Goal: Information Seeking & Learning: Understand process/instructions

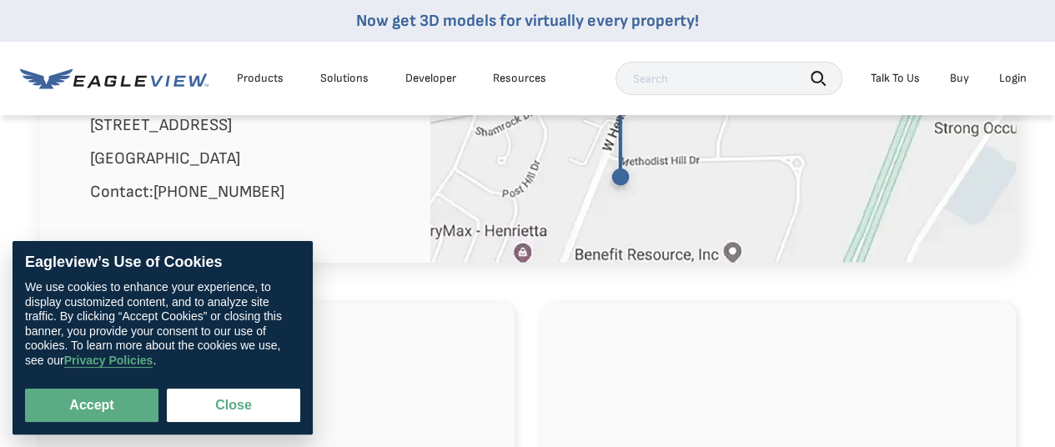
scroll to position [1176, 0]
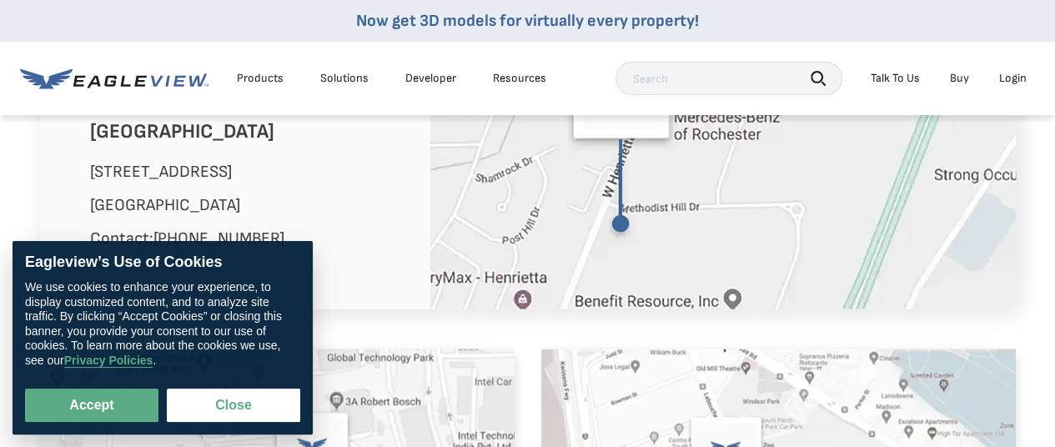
drag, startPoint x: 1058, startPoint y: 52, endPoint x: 1065, endPoint y: 236, distance: 184.5
click at [1055, 236] on html "Now get 3D models for virtually every property! Products Solutions Developer Re…" at bounding box center [527, 200] width 1055 height 2752
click at [264, 395] on button "Close" at bounding box center [233, 405] width 133 height 33
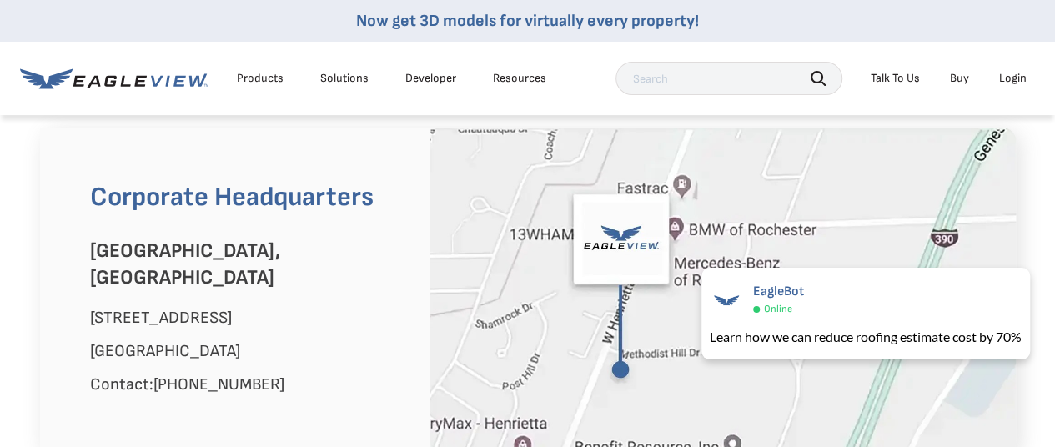
scroll to position [1038, 0]
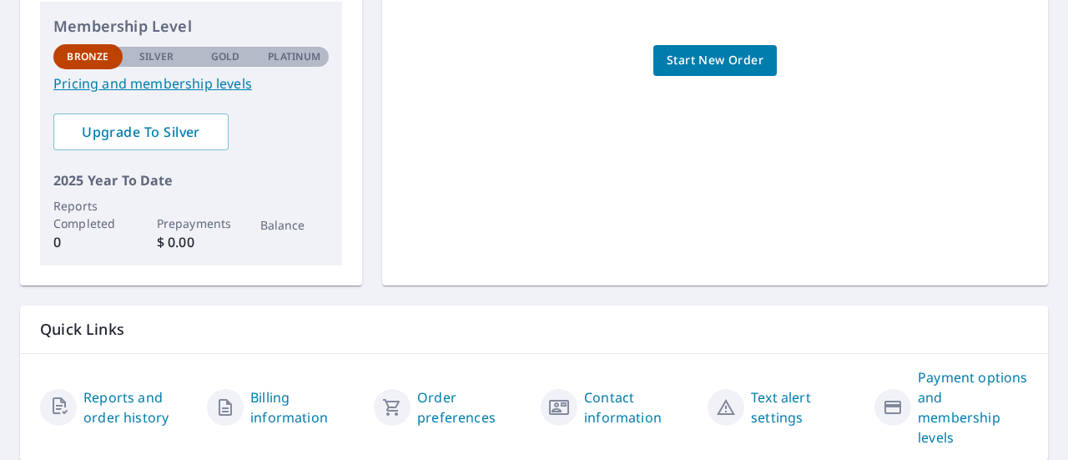
scroll to position [464, 0]
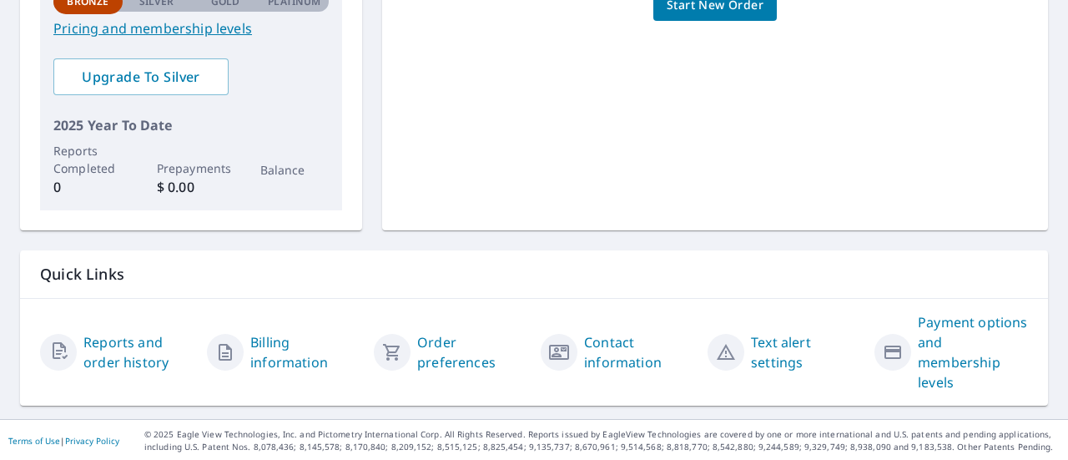
click at [948, 363] on link "Payment options and membership levels" at bounding box center [973, 352] width 110 height 80
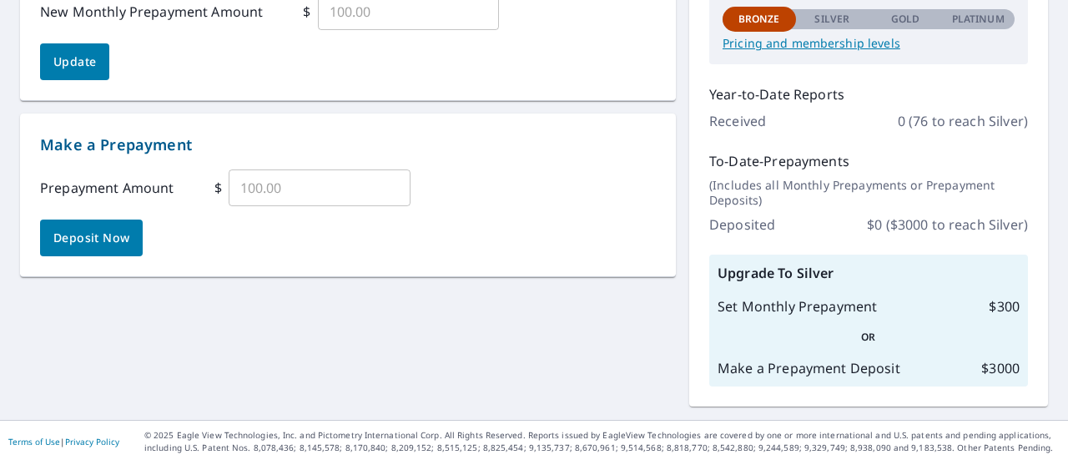
scroll to position [265, 0]
